Goal: Task Accomplishment & Management: Use online tool/utility

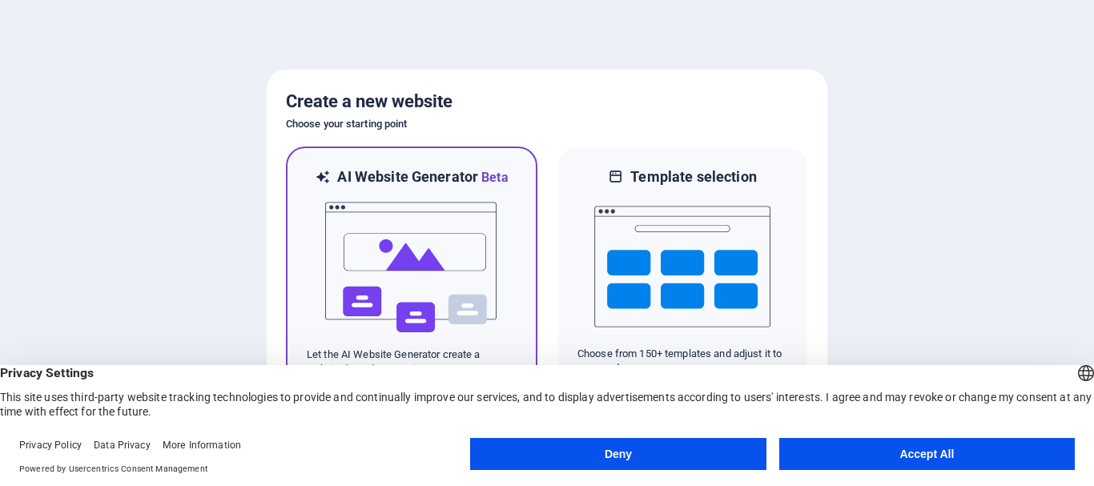
click at [404, 246] on img at bounding box center [412, 267] width 176 height 160
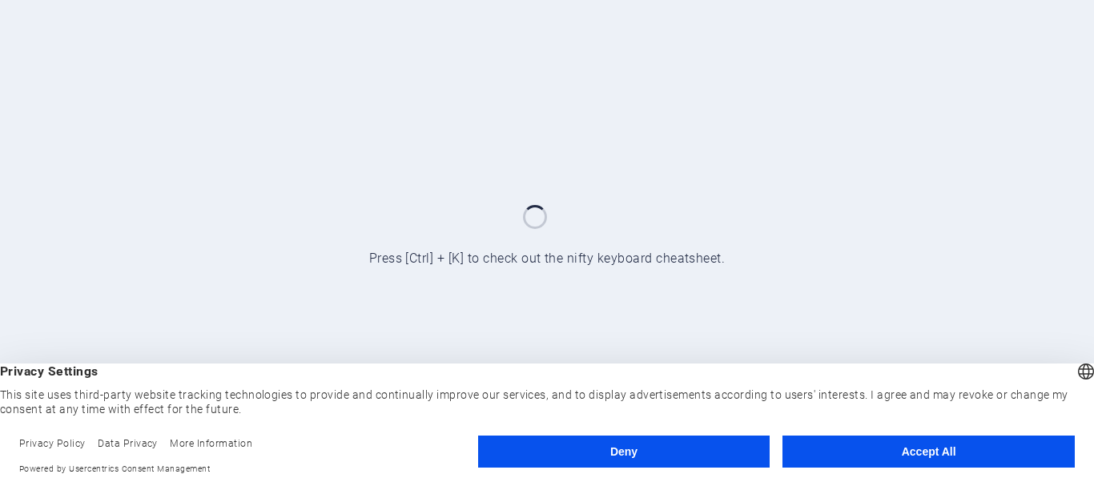
click at [842, 453] on button "Accept All" at bounding box center [929, 452] width 292 height 32
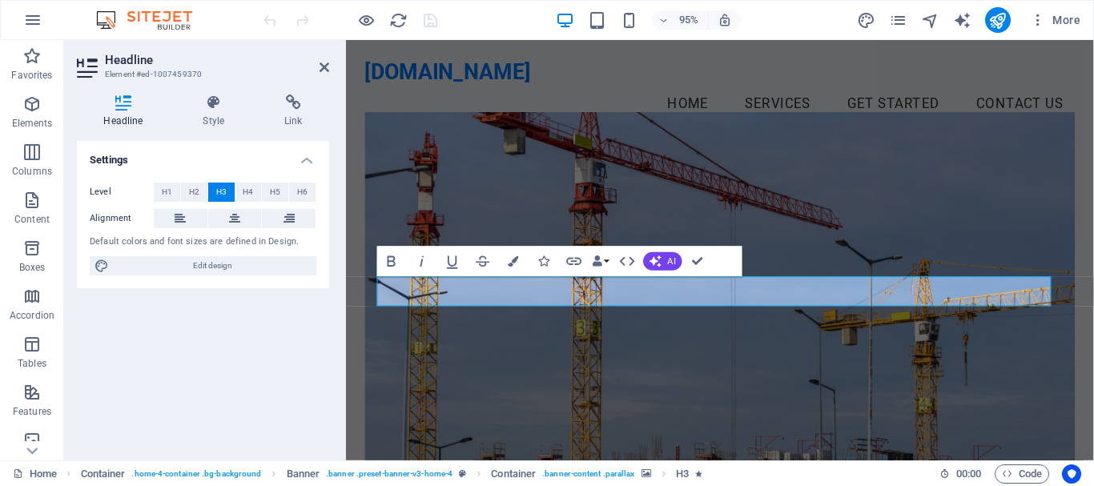
click at [477, 372] on figure at bounding box center [740, 317] width 748 height 404
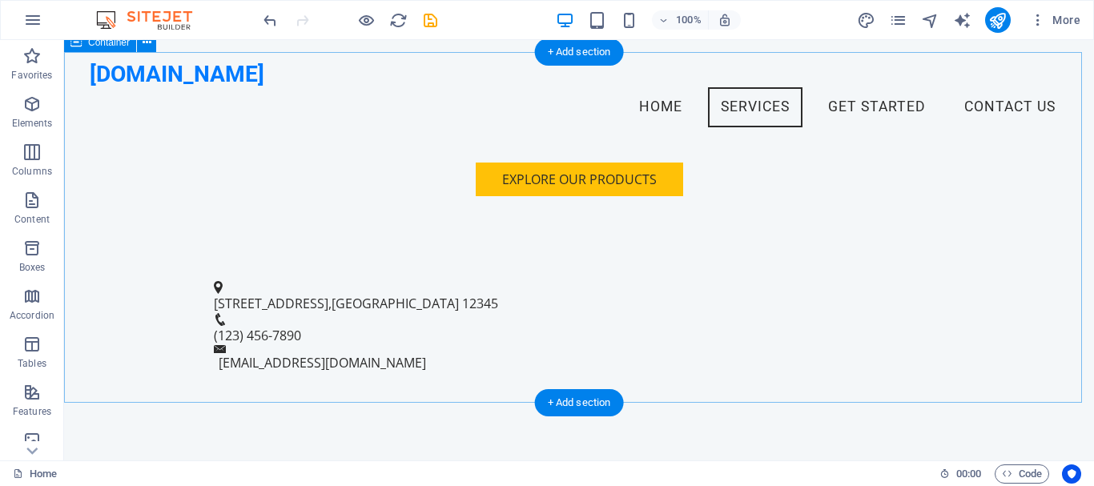
scroll to position [406, 0]
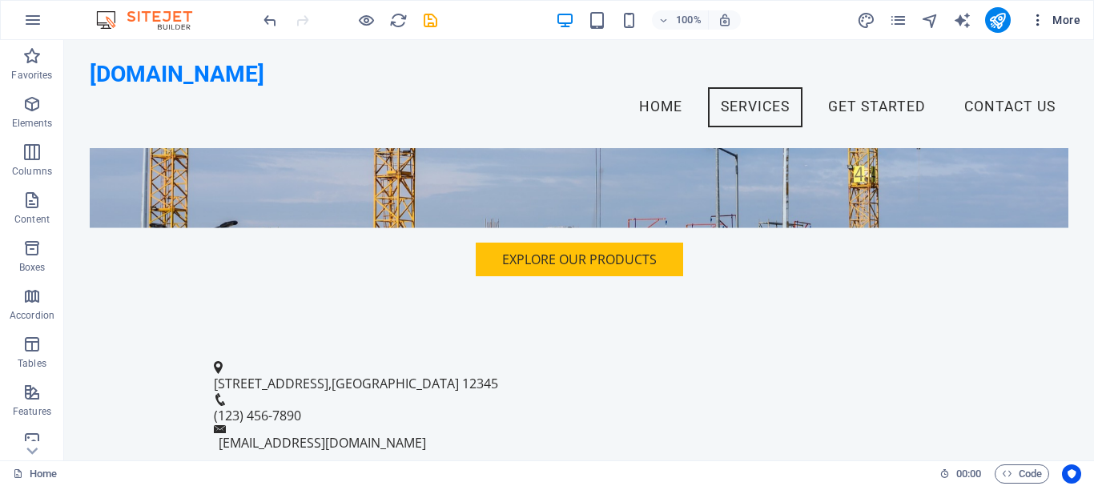
click at [1045, 23] on icon "button" at bounding box center [1038, 20] width 16 height 16
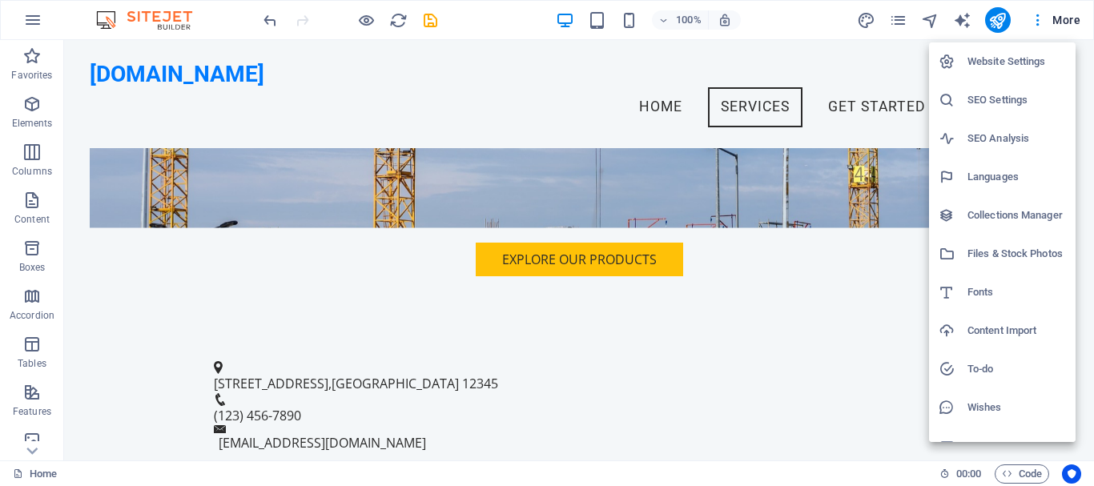
scroll to position [23, 0]
